Goal: Task Accomplishment & Management: Manage account settings

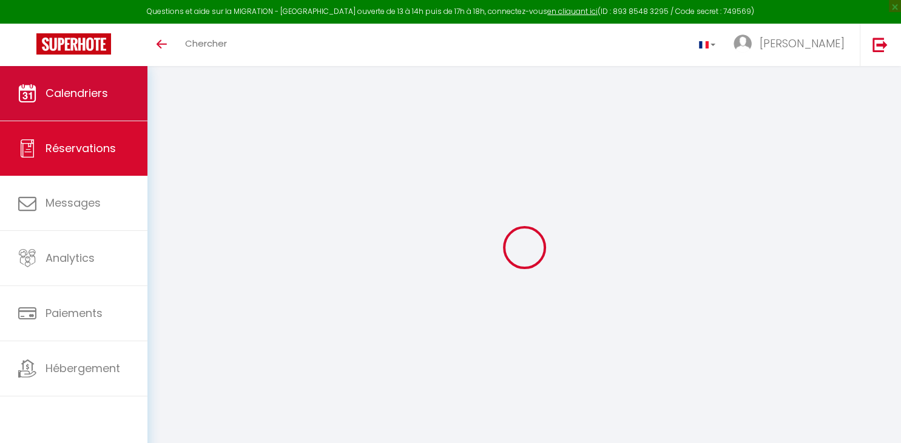
click at [106, 92] on span "Calendriers" at bounding box center [76, 93] width 62 height 15
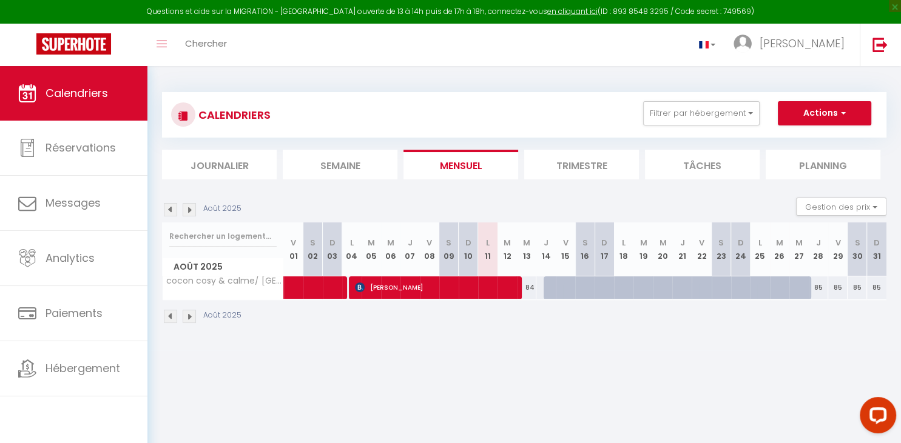
click at [167, 211] on img at bounding box center [170, 209] width 13 height 13
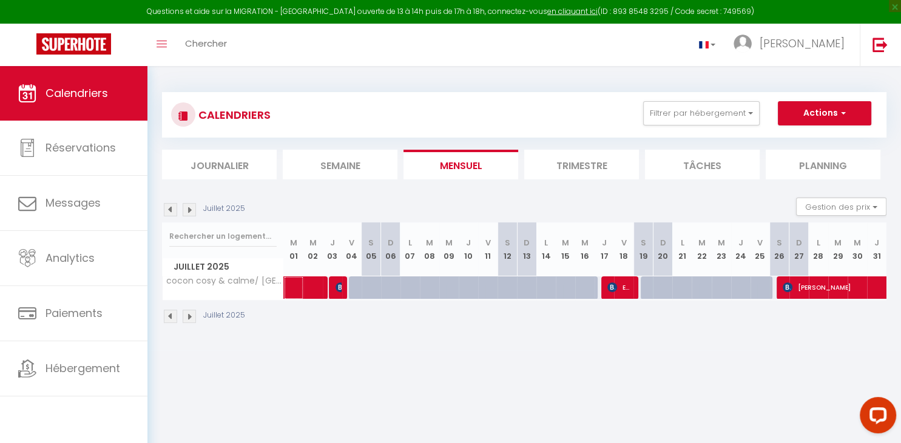
click at [307, 288] on span at bounding box center [325, 288] width 56 height 23
select select "OK"
select select "KO"
select select "0"
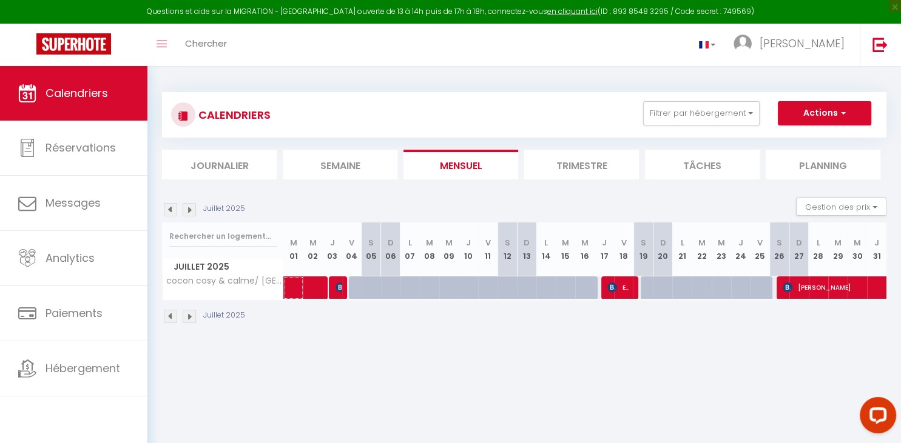
select select "1"
select select
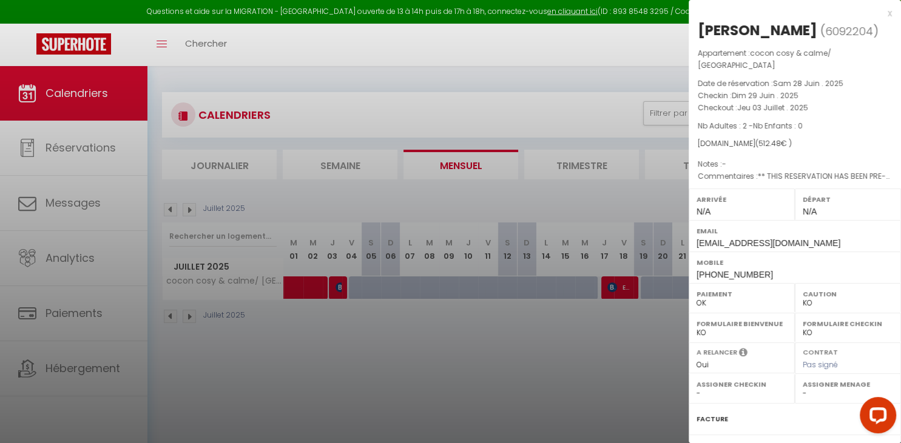
click at [722, 443] on label "Paiements" at bounding box center [715, 451] width 38 height 13
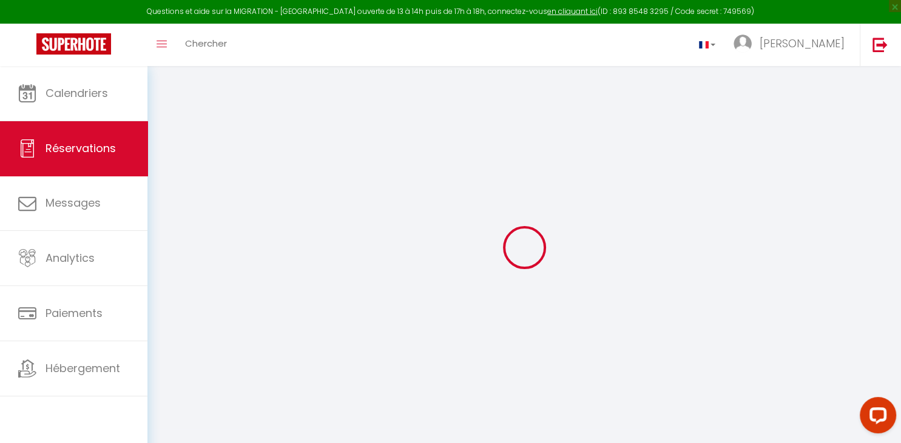
select select
checkbox input "false"
select select
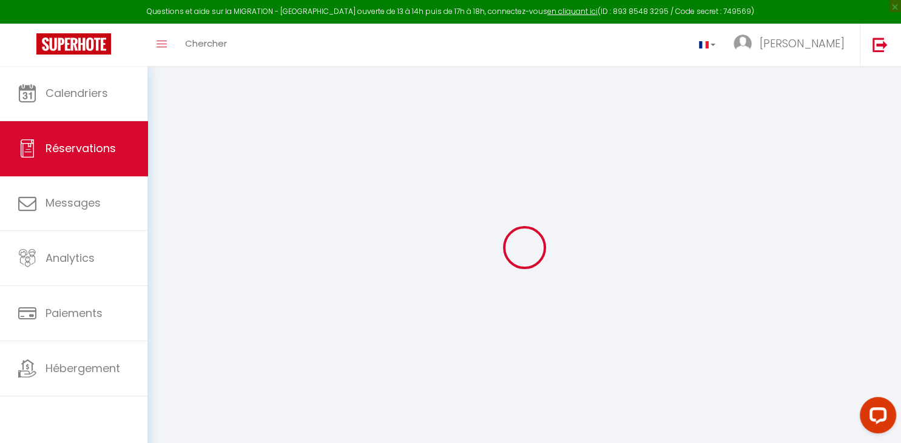
checkbox input "false"
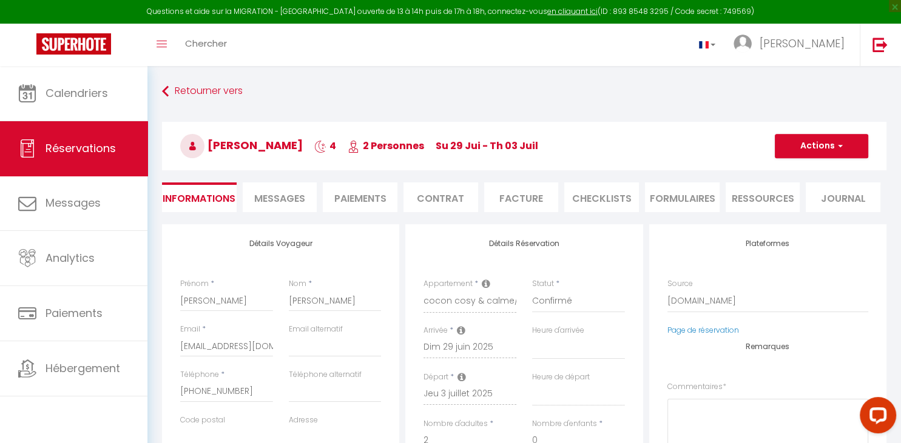
select select
checkbox input "false"
type textarea "** THIS RESERVATION HAS BEEN PRE-PAID ** Approximate time of arrival: between 2…"
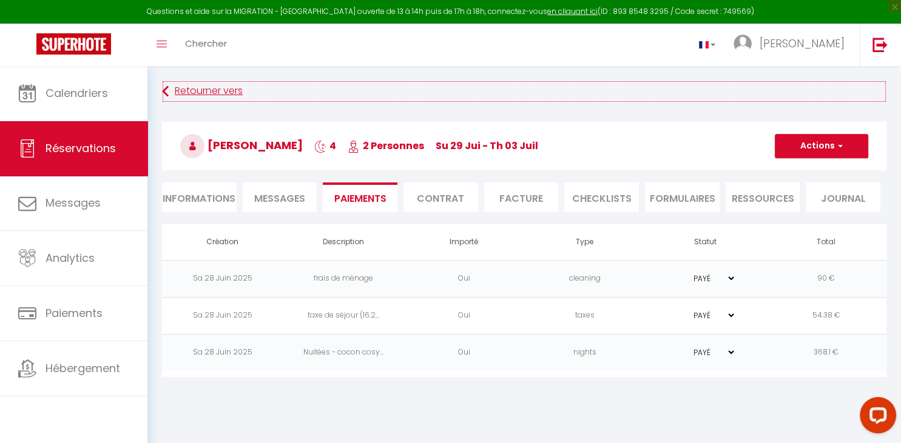
click at [198, 90] on link "Retourner vers" at bounding box center [524, 92] width 724 height 22
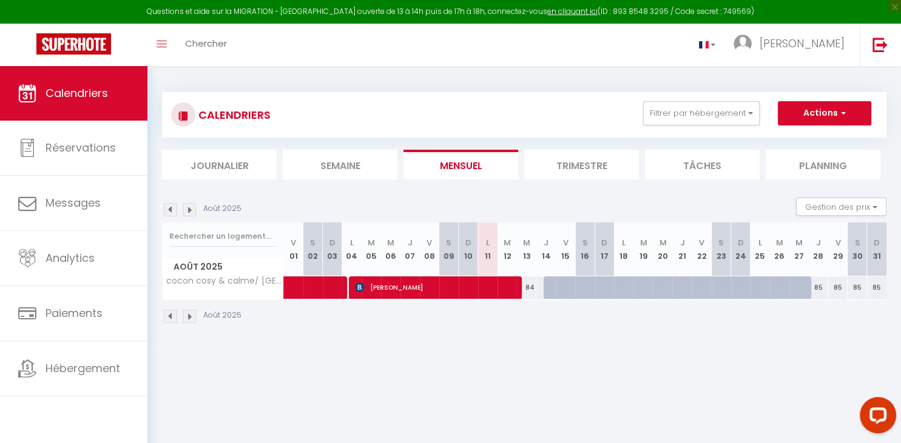
click at [170, 210] on img at bounding box center [170, 209] width 13 height 13
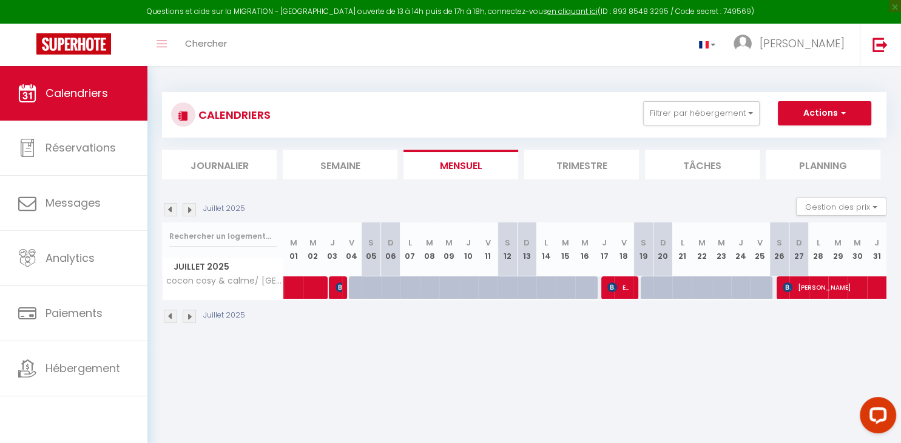
click at [618, 281] on span "Empleo Hiba" at bounding box center [620, 287] width 26 height 23
select select "OK"
select select "KO"
select select "0"
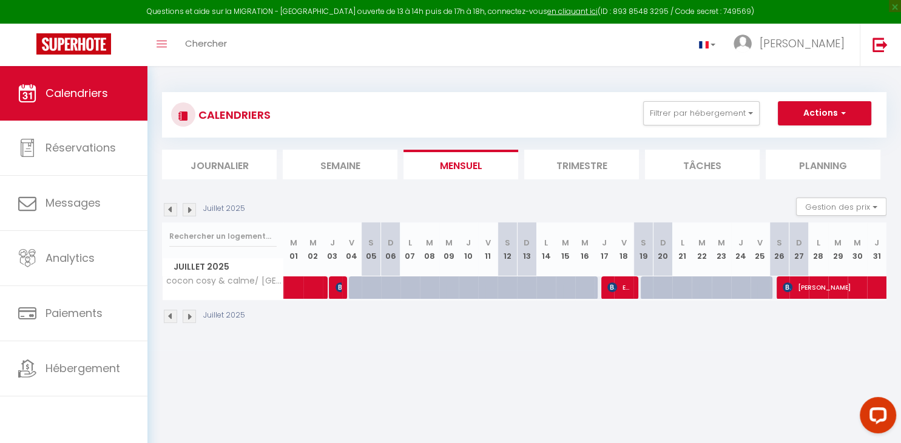
select select "1"
select select
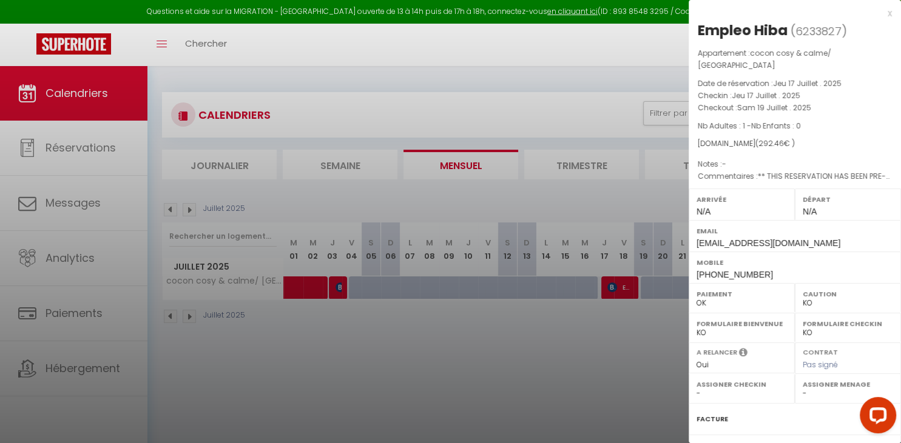
click at [388, 95] on div at bounding box center [450, 221] width 901 height 443
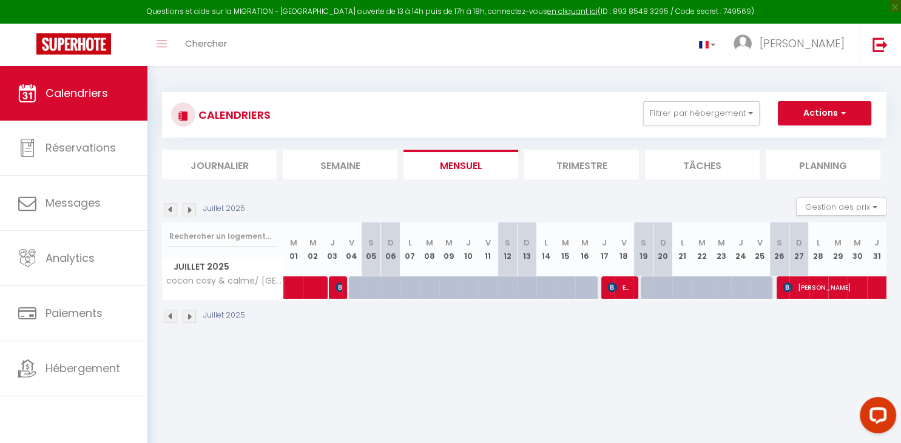
click at [188, 212] on img at bounding box center [189, 209] width 13 height 13
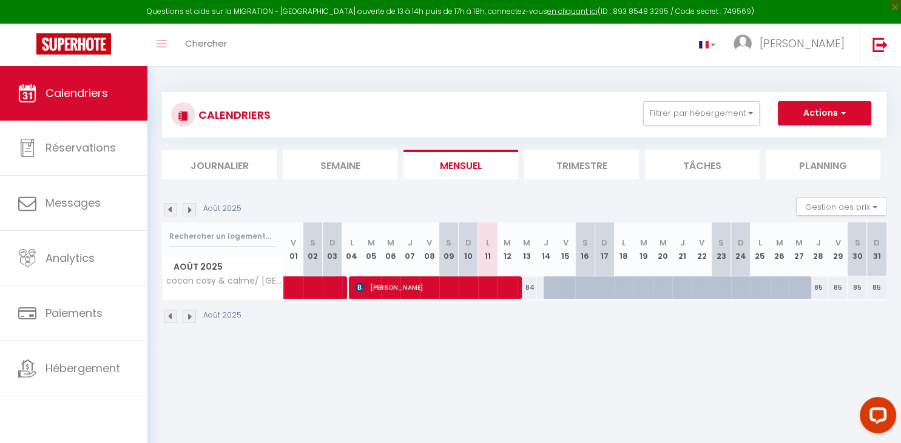
click at [171, 207] on img at bounding box center [170, 209] width 13 height 13
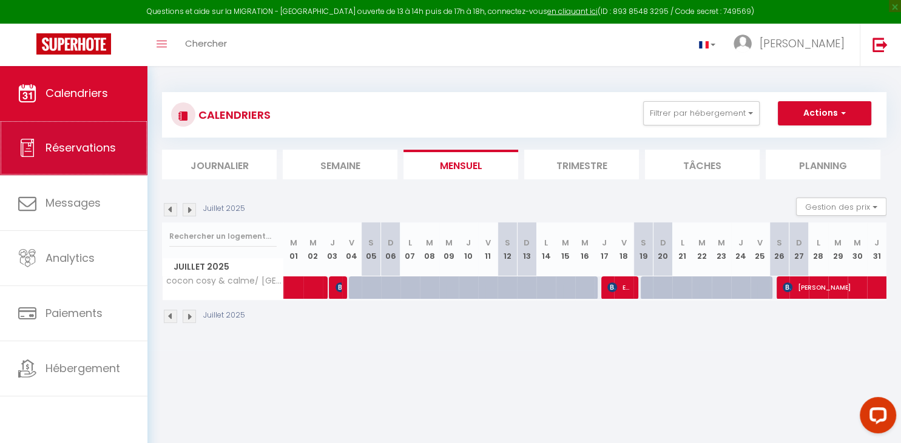
click at [85, 155] on span "Réservations" at bounding box center [80, 147] width 70 height 15
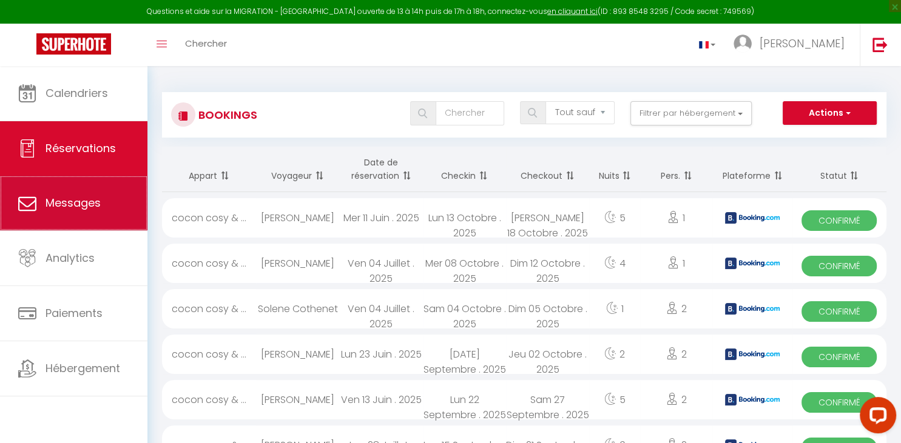
click at [89, 215] on link "Messages" at bounding box center [73, 203] width 147 height 55
select select "message"
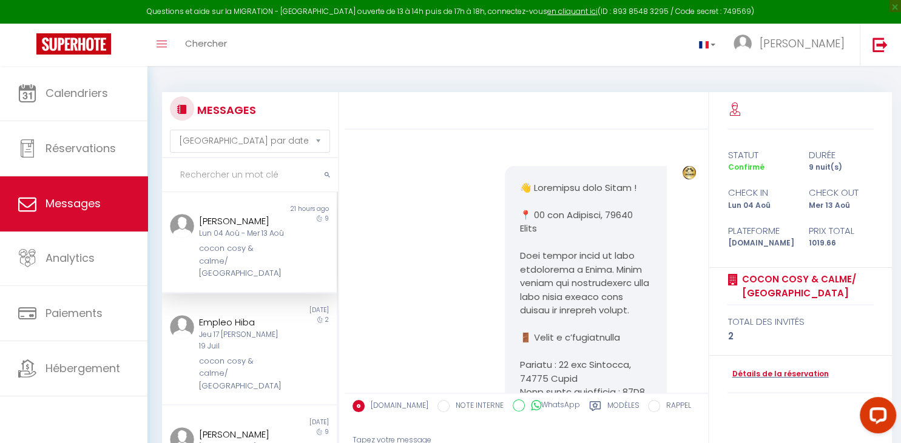
scroll to position [2035, 0]
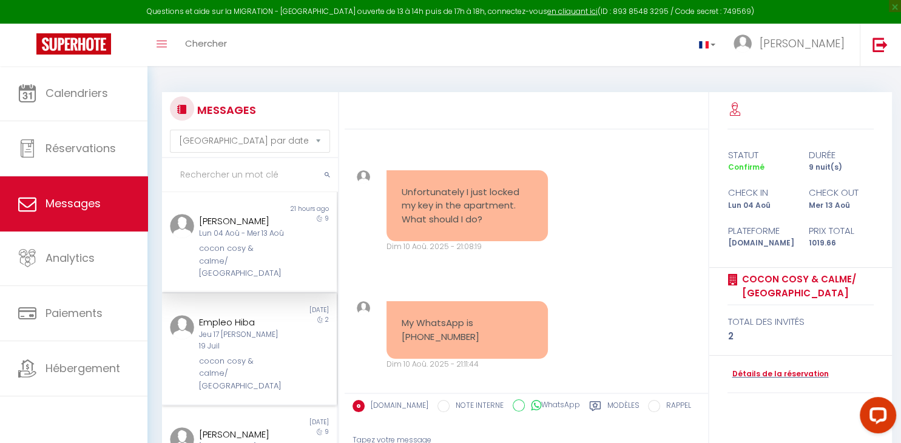
click at [256, 355] on div "cocon cosy & calme/ [GEOGRAPHIC_DATA]" at bounding box center [242, 373] width 86 height 37
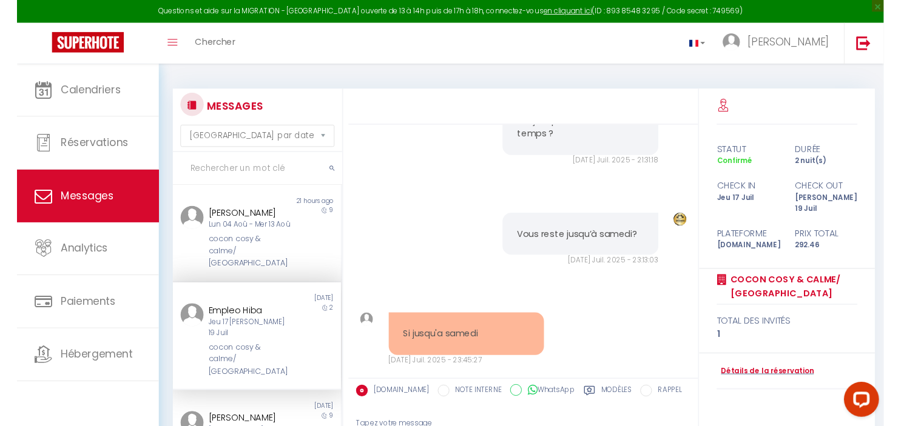
scroll to position [6046, 0]
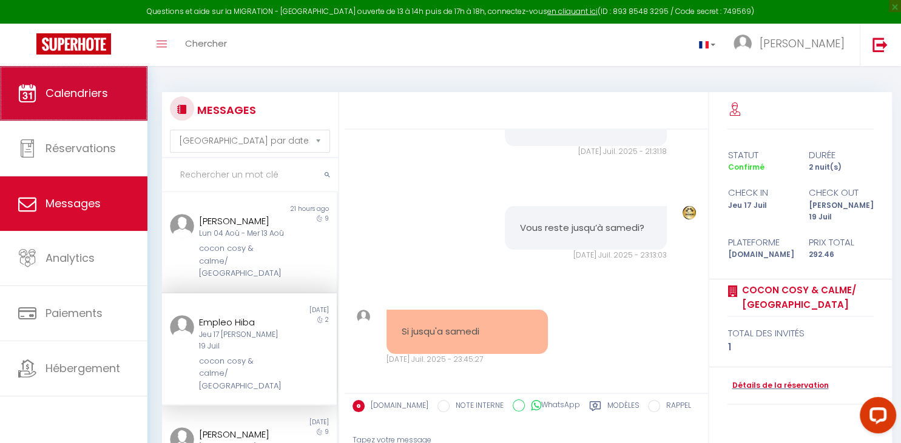
click at [89, 82] on link "Calendriers" at bounding box center [73, 93] width 147 height 55
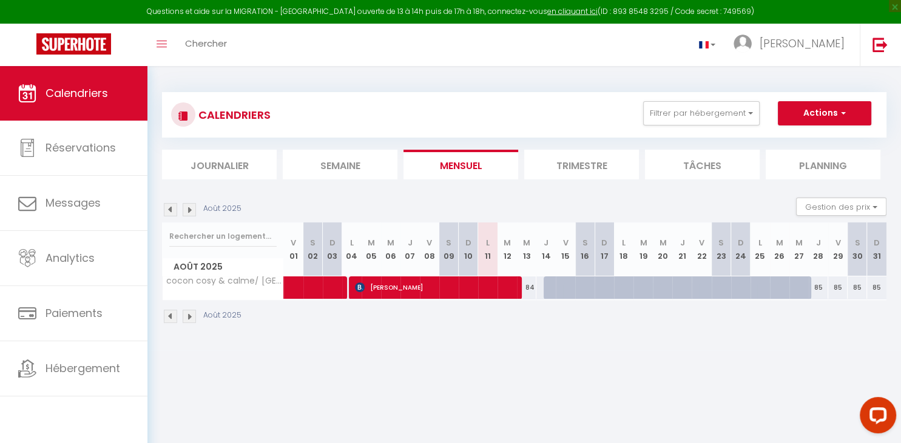
click at [169, 210] on img at bounding box center [170, 209] width 13 height 13
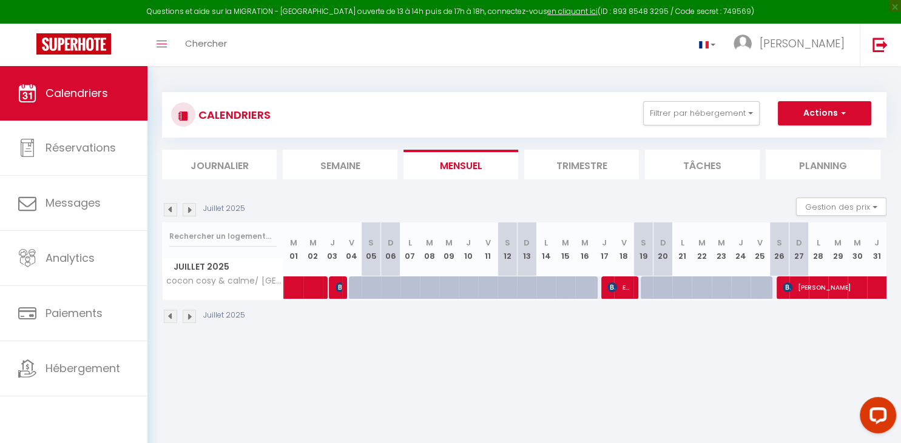
click at [191, 208] on img at bounding box center [189, 209] width 13 height 13
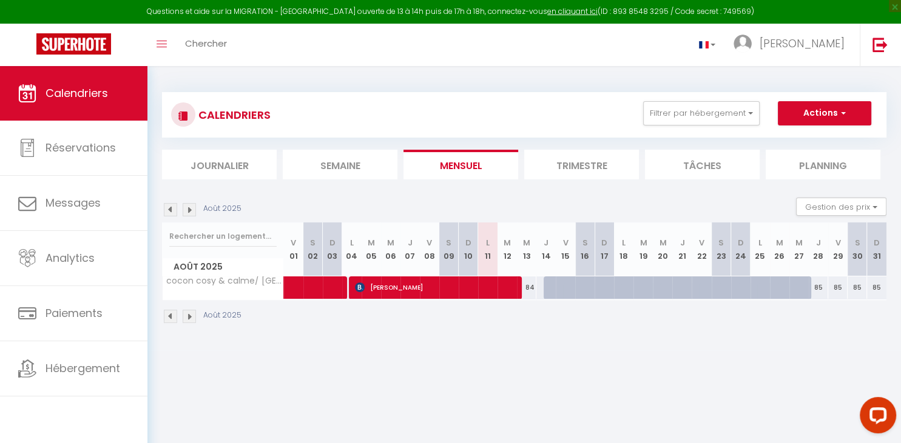
click at [191, 208] on img at bounding box center [189, 209] width 13 height 13
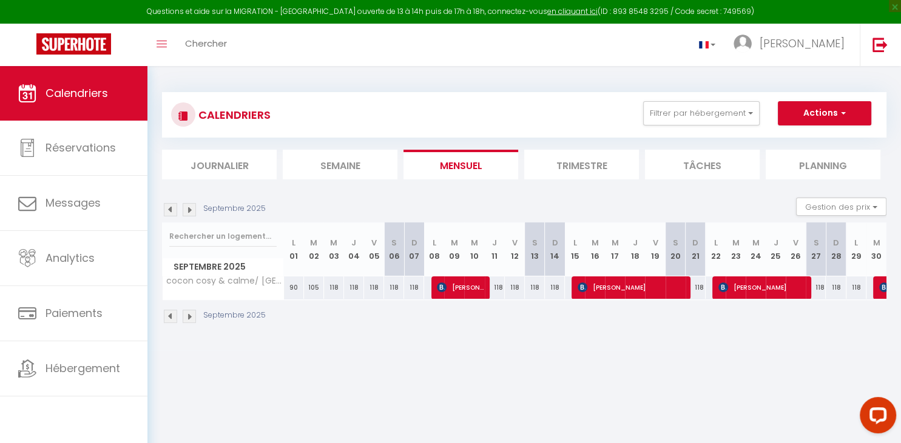
click at [188, 209] on img at bounding box center [189, 209] width 13 height 13
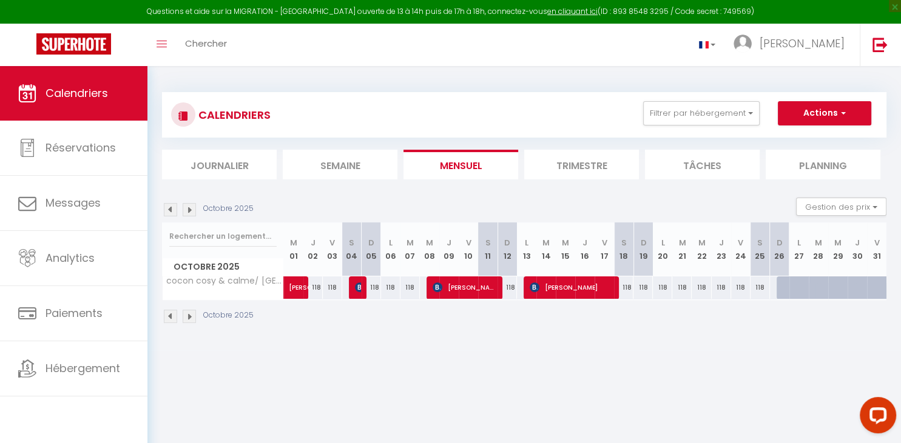
click at [169, 213] on img at bounding box center [170, 209] width 13 height 13
